Goal: Find specific page/section: Find specific page/section

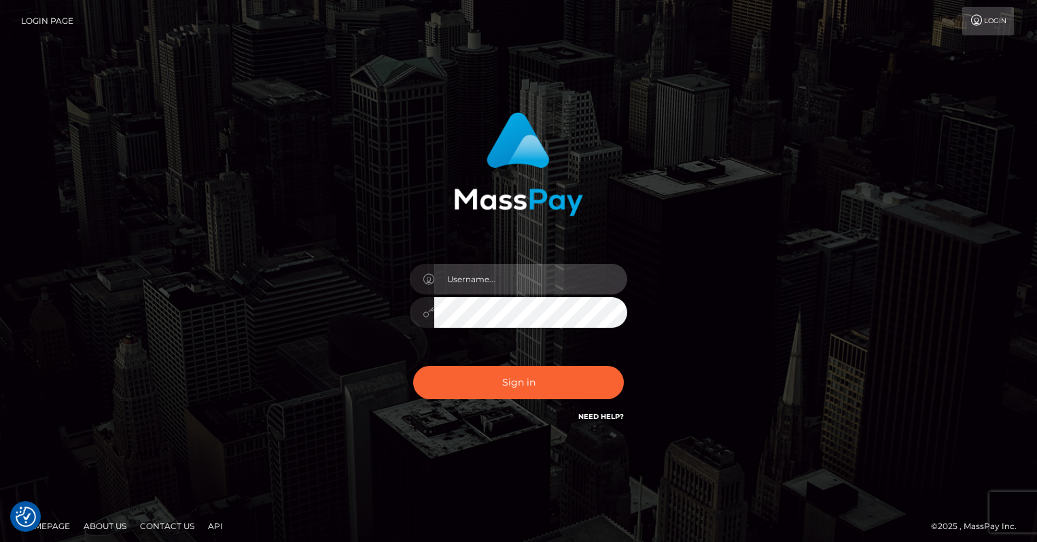
click at [491, 275] on input "text" at bounding box center [530, 279] width 193 height 31
type input "oli.fanvue"
click at [536, 279] on input "text" at bounding box center [530, 279] width 193 height 31
type input "oli.fanvue"
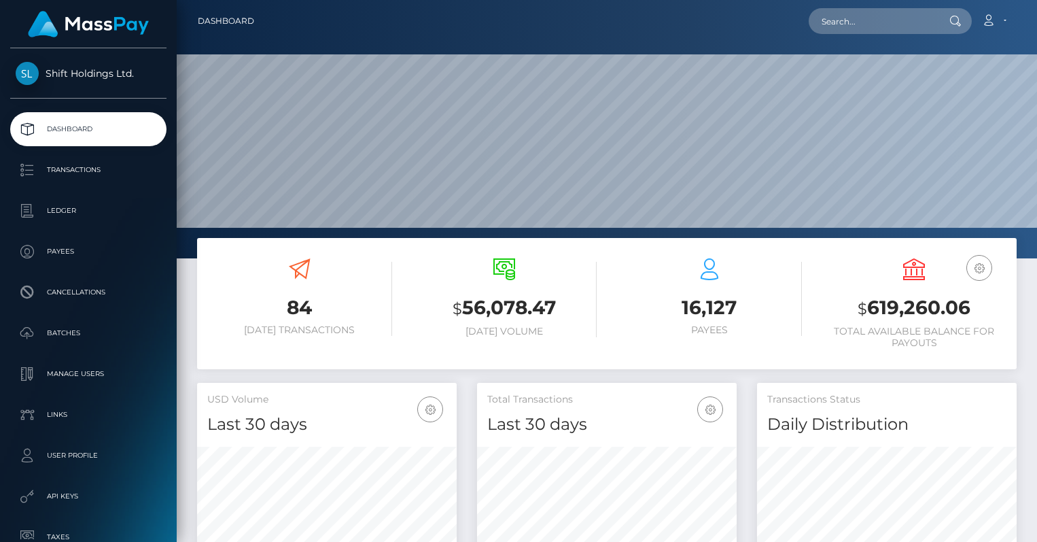
scroll to position [241, 260]
click at [856, 22] on input "text" at bounding box center [873, 21] width 128 height 26
paste input "tipografiaslv@gmail.com"
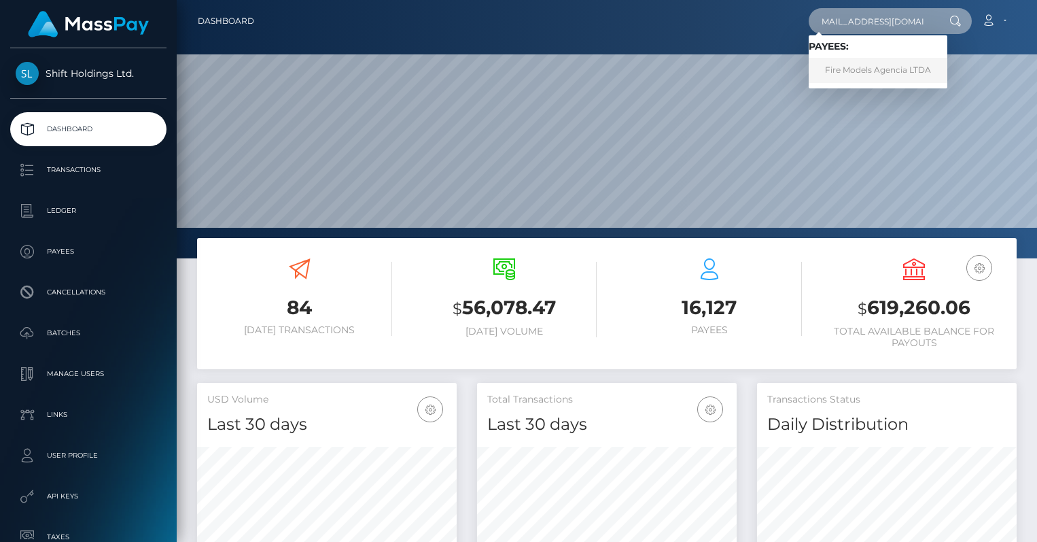
type input "tipografiaslv@gmail.com"
click at [876, 75] on link "Fire Models Agencia LTDA" at bounding box center [878, 70] width 139 height 25
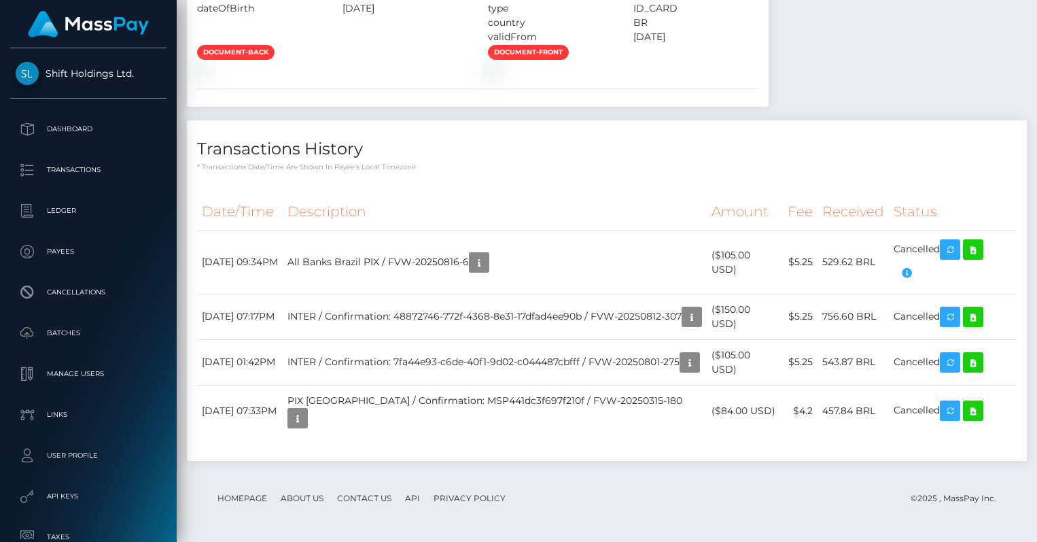
scroll to position [981, 0]
click at [909, 277] on icon "button" at bounding box center [906, 272] width 16 height 17
